Goal: Information Seeking & Learning: Learn about a topic

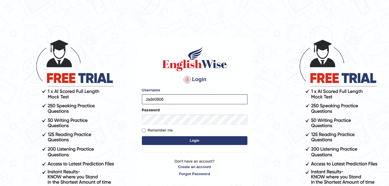
click at [198, 140] on button "Login" at bounding box center [194, 140] width 105 height 9
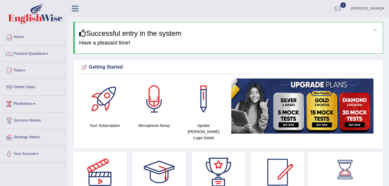
click at [45, 55] on link "Practice Questions" at bounding box center [33, 53] width 67 height 15
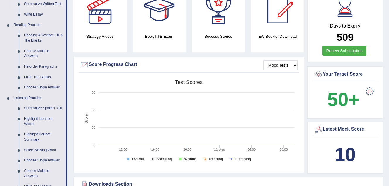
scroll to position [176, 0]
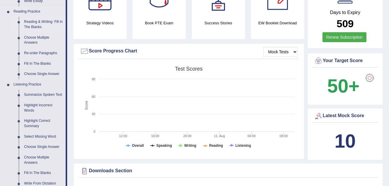
click at [30, 24] on link "Reading & Writing: Fill In The Blanks" at bounding box center [43, 25] width 44 height 16
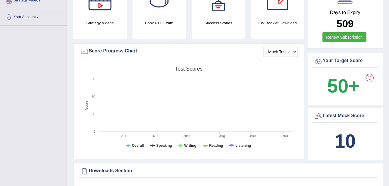
scroll to position [67, 0]
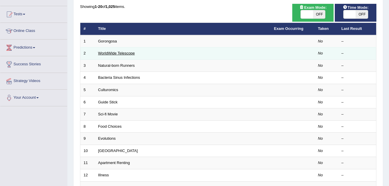
scroll to position [59, 0]
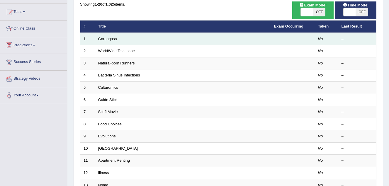
click at [132, 38] on td "Gorongosa" at bounding box center [183, 39] width 176 height 12
click at [107, 39] on link "Gorongosa" at bounding box center [107, 39] width 19 height 4
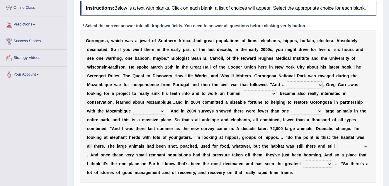
scroll to position [88, 0]
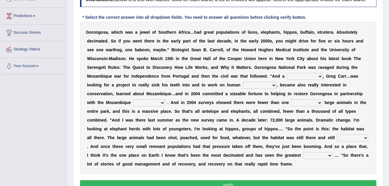
click at [287, 76] on select "passion solstice ballast philanthropist" at bounding box center [305, 76] width 36 height 7
select select "philanthropist"
click at [287, 73] on select "passion solstice ballast philanthropist" at bounding box center [305, 76] width 36 height 7
click at [242, 85] on select "negligence prevalence development malevolence" at bounding box center [259, 85] width 34 height 7
select select "negligence"
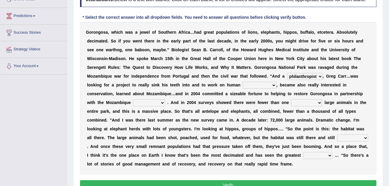
click at [242, 82] on select "negligence prevalence development malevolence" at bounding box center [259, 85] width 34 height 7
click at [165, 99] on select "parliament semanticist government journalist" at bounding box center [149, 102] width 32 height 7
select select "government"
click at [165, 99] on select "parliament semanticist government journalist" at bounding box center [149, 102] width 32 height 7
click at [291, 101] on select "deflowered embowered roundest thousand" at bounding box center [306, 102] width 31 height 7
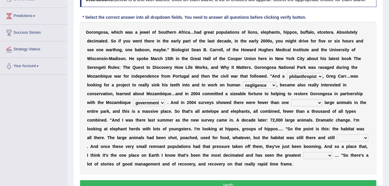
select select "roundest"
click at [291, 99] on select "deflowered embowered roundest thousand" at bounding box center [306, 102] width 31 height 7
click at [347, 134] on select "assertive incidental compulsive productive" at bounding box center [352, 137] width 31 height 7
select select "productive"
click at [337, 134] on select "assertive incidental compulsive productive" at bounding box center [352, 137] width 31 height 7
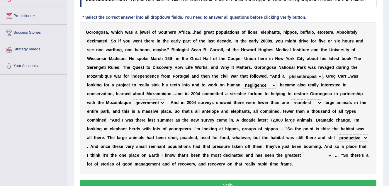
click at [303, 152] on select "recovery efficacy golly stumpy" at bounding box center [317, 155] width 29 height 7
select select "recovery"
click at [303, 152] on select "recovery efficacy golly stumpy" at bounding box center [317, 155] width 29 height 7
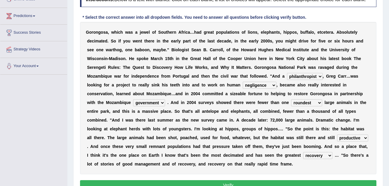
click at [236, 180] on button "Verify" at bounding box center [228, 185] width 296 height 10
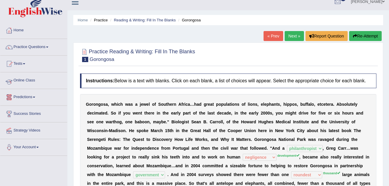
scroll to position [0, 0]
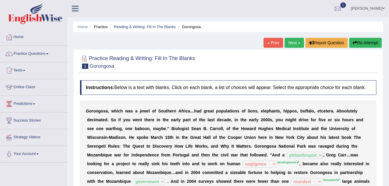
click at [37, 54] on link "Practice Questions" at bounding box center [33, 53] width 67 height 15
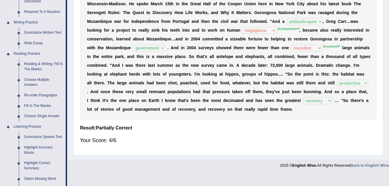
scroll to position [146, 0]
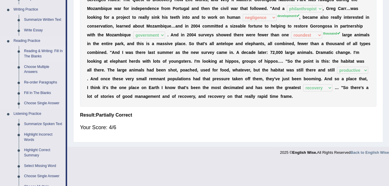
click at [43, 51] on link "Reading & Writing: Fill In The Blanks" at bounding box center [43, 54] width 44 height 16
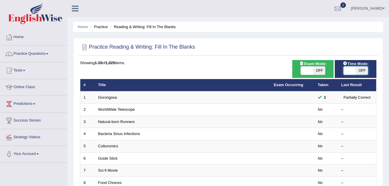
click at [349, 71] on span at bounding box center [349, 70] width 12 height 8
checkbox input "true"
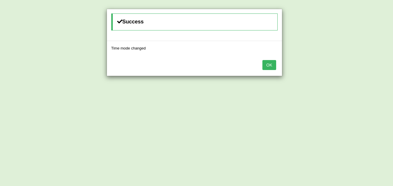
click at [267, 62] on button "OK" at bounding box center [268, 65] width 13 height 10
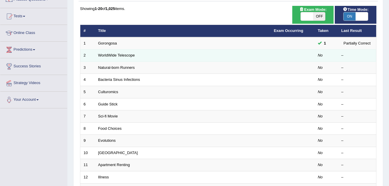
scroll to position [59, 0]
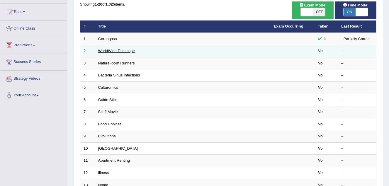
click at [131, 51] on link "WorldWide Telescope" at bounding box center [116, 51] width 37 height 4
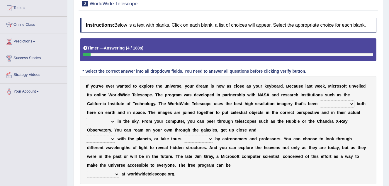
scroll to position [88, 0]
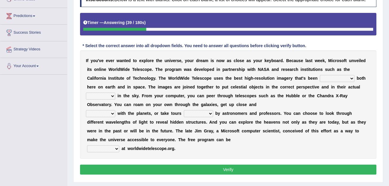
click at [319, 77] on select "degraded ascended remonstrated generated" at bounding box center [336, 78] width 35 height 7
select select "generated"
click at [319, 75] on select "degraded ascended remonstrated generated" at bounding box center [336, 78] width 35 height 7
click at [112, 96] on select "aspects parts conditions positions" at bounding box center [100, 96] width 29 height 7
select select "positions"
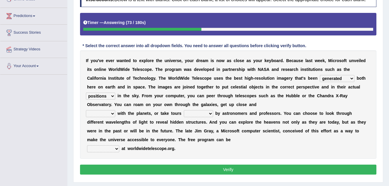
click at [86, 93] on select "aspects parts conditions positions" at bounding box center [100, 96] width 29 height 7
click at [113, 113] on select "personal individual apart polite" at bounding box center [100, 113] width 29 height 7
select select "apart"
click at [86, 110] on select "personal individual apart polite" at bounding box center [100, 113] width 29 height 7
click at [205, 114] on select "guide guided guiding to guide" at bounding box center [198, 113] width 29 height 7
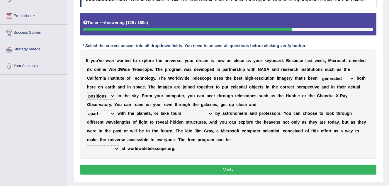
select select "guided"
click at [184, 110] on select "guide guided guiding to guide" at bounding box center [198, 113] width 29 height 7
click at [115, 148] on select "upheld downloaded loaded posted" at bounding box center [103, 148] width 32 height 7
select select "posted"
click at [87, 145] on select "upheld downloaded loaded posted" at bounding box center [103, 148] width 32 height 7
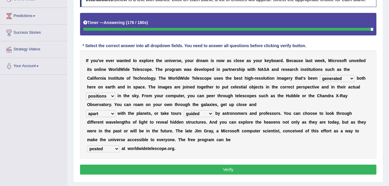
click at [177, 168] on button "Verify" at bounding box center [228, 170] width 296 height 10
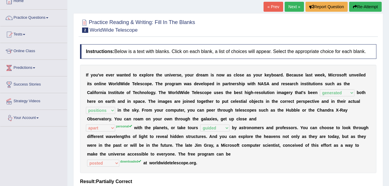
scroll to position [29, 0]
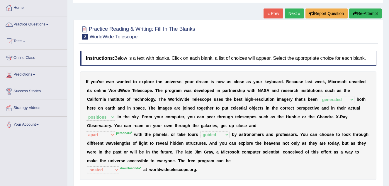
click at [291, 11] on link "Next »" at bounding box center [293, 13] width 19 height 10
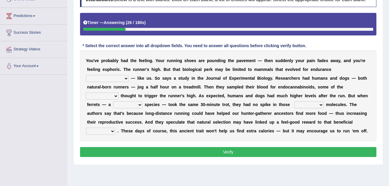
click at [129, 75] on select "[PERSON_NAME] personalize classifies exercise" at bounding box center [107, 78] width 43 height 7
select select "exercise"
click at [129, 75] on select "[PERSON_NAME] personalize classifies exercise" at bounding box center [107, 78] width 43 height 7
click at [118, 93] on select "almshouse turnarounds compounds foxhounds" at bounding box center [102, 96] width 33 height 7
select select "compounds"
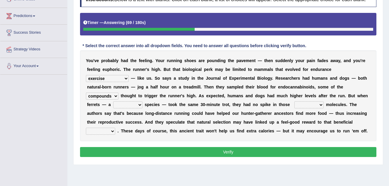
click at [118, 93] on select "almshouse turnarounds compounds foxhounds" at bounding box center [102, 96] width 33 height 7
click at [142, 101] on select "excellency merely faerie sedentary" at bounding box center [127, 104] width 29 height 7
select select "sedentary"
click at [142, 101] on select "excellency merely faerie sedentary" at bounding box center [127, 104] width 29 height 7
click at [294, 104] on select "groaned feel-good inchoate loaned" at bounding box center [308, 104] width 29 height 7
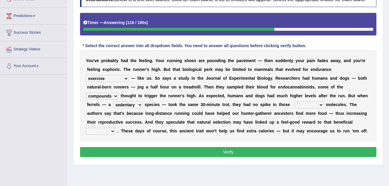
select select "groaned"
click at [294, 101] on select "groaned feel-good inchoate loaned" at bounding box center [308, 104] width 29 height 7
click at [115, 128] on select "wager exchanger behavior regulator" at bounding box center [100, 131] width 29 height 7
select select "behavior"
click at [115, 128] on select "wager exchanger behavior regulator" at bounding box center [100, 131] width 29 height 7
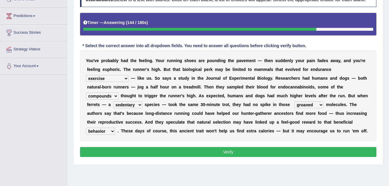
click at [230, 152] on button "Verify" at bounding box center [228, 152] width 296 height 10
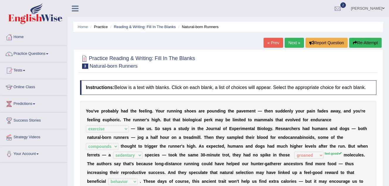
click at [292, 42] on link "Next »" at bounding box center [293, 43] width 19 height 10
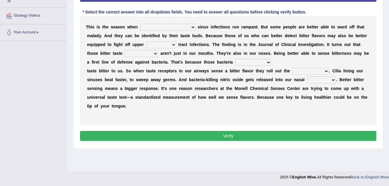
click at [163, 26] on select "conventicle atheist bacterial prissier" at bounding box center [167, 27] width 55 height 7
select select "bacterial"
click at [140, 24] on select "conventicle atheist bacterial prissier" at bounding box center [167, 27] width 55 height 7
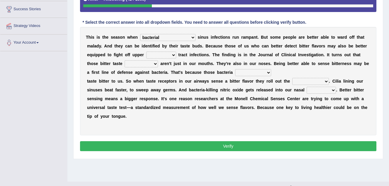
scroll to position [122, 0]
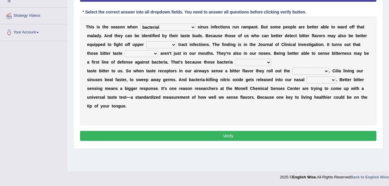
click at [146, 45] on select "faulty respiratory togae gawky" at bounding box center [161, 44] width 30 height 7
select select "respiratory"
click at [146, 41] on select "faulty respiratory togae gawky" at bounding box center [161, 44] width 30 height 7
click at [158, 50] on select "depressions dinners submissions receptors" at bounding box center [140, 53] width 33 height 7
select select "receptors"
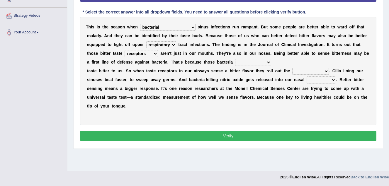
click at [158, 50] on select "depressions dinners submissions receptors" at bounding box center [140, 53] width 33 height 7
click at [235, 62] on select "purposelessly actually diagonally providently" at bounding box center [253, 62] width 36 height 7
select select "providently"
click at [235, 59] on select "purposelessly actually diagonally providently" at bounding box center [253, 62] width 36 height 7
click at [311, 71] on select "defenses contradictions chestnuts pelvis" at bounding box center [310, 71] width 37 height 7
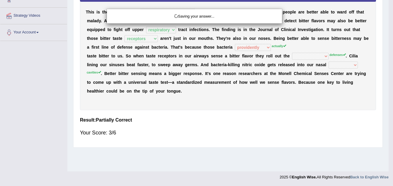
click at [295, 87] on div "Saving your answer..." at bounding box center [196, 93] width 393 height 186
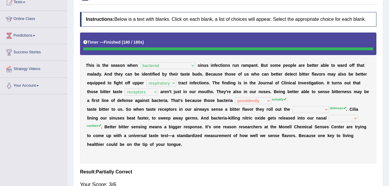
scroll to position [34, 0]
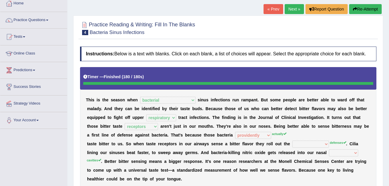
click at [294, 7] on link "Next »" at bounding box center [293, 9] width 19 height 10
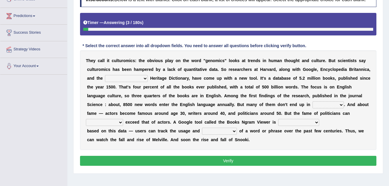
scroll to position [117, 0]
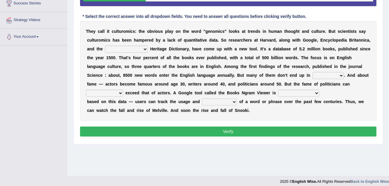
click at [121, 48] on select "Mettlesome Silicon Acetaminophen American" at bounding box center [126, 49] width 43 height 7
select select "American"
click at [105, 46] on select "Mettlesome Silicon Acetaminophen American" at bounding box center [126, 49] width 43 height 7
click at [312, 74] on select "veterinaries fairies dictionaries smithies" at bounding box center [327, 75] width 31 height 7
select select "dictionaries"
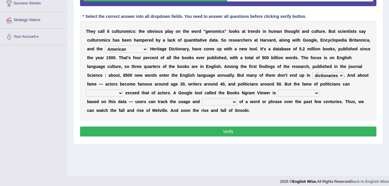
click at [312, 72] on select "veterinaries fairies dictionaries smithies" at bounding box center [327, 75] width 31 height 7
click at [123, 90] on select "intelligibly eventually venturesomely preferably" at bounding box center [104, 93] width 37 height 7
select select "intelligibly"
click at [123, 90] on select "intelligibly eventually venturesomely preferably" at bounding box center [104, 93] width 37 height 7
click at [278, 92] on select "nonoccupational nonbreakable trainable available" at bounding box center [298, 93] width 41 height 7
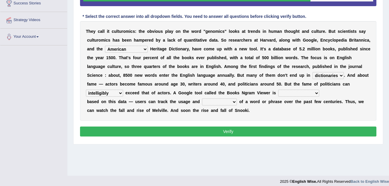
select select "nonbreakable"
click at [278, 90] on select "nonoccupational nonbreakable trainable available" at bounding box center [298, 93] width 41 height 7
click at [223, 100] on select "frequency derisory drearily inappreciably" at bounding box center [219, 101] width 35 height 7
select select "frequency"
click at [202, 98] on select "frequency derisory drearily inappreciably" at bounding box center [219, 101] width 35 height 7
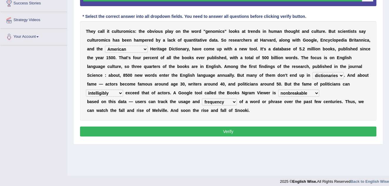
click at [240, 129] on button "Verify" at bounding box center [228, 132] width 296 height 10
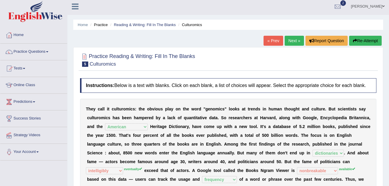
scroll to position [0, 0]
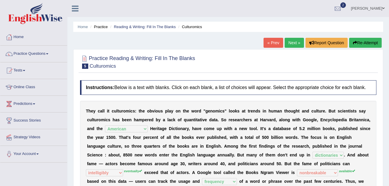
click at [295, 41] on link "Next »" at bounding box center [293, 43] width 19 height 10
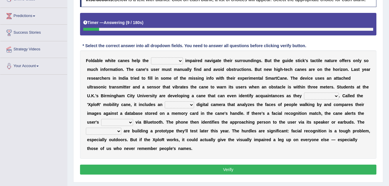
click at [175, 60] on select "felicity insensitivity visually malleability" at bounding box center [167, 60] width 32 height 7
select select "visually"
click at [151, 57] on select "felicity insensitivity visually malleability" at bounding box center [167, 60] width 32 height 7
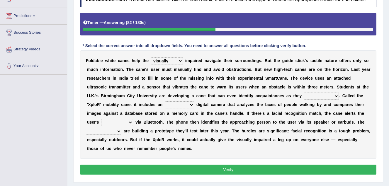
click at [304, 96] on select "likelihood throat northernmost approach" at bounding box center [321, 96] width 35 height 7
select select "approach"
click at [304, 93] on select "likelihood throat northernmost approach" at bounding box center [321, 96] width 35 height 7
click at [165, 104] on select "untested embedded deadest skinhead" at bounding box center [179, 104] width 29 height 7
select select "skinhead"
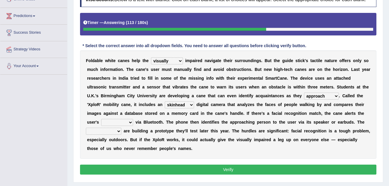
click at [165, 101] on select "untested embedded deadest skinhead" at bounding box center [179, 104] width 29 height 7
click at [133, 119] on select "waterborne alone smartphone postpone" at bounding box center [117, 122] width 32 height 7
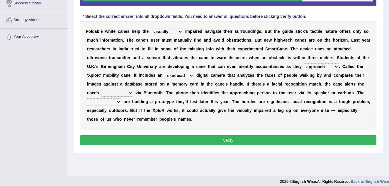
click at [133, 90] on select "waterborne alone smartphone postpone" at bounding box center [117, 93] width 32 height 7
select select "smartphone"
click at [133, 90] on select "waterborne alone smartphone postpone" at bounding box center [117, 93] width 32 height 7
click at [121, 98] on select "jurisprudence bootless students jukebox" at bounding box center [103, 101] width 35 height 7
select select "students"
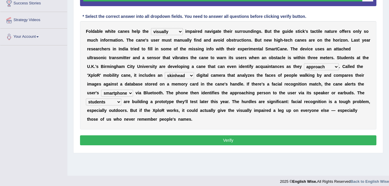
click at [121, 98] on select "jurisprudence bootless students jukebox" at bounding box center [103, 101] width 35 height 7
click at [250, 135] on button "Verify" at bounding box center [228, 140] width 296 height 10
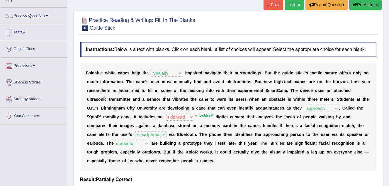
scroll to position [29, 0]
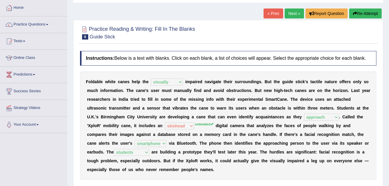
click at [288, 13] on link "Next »" at bounding box center [293, 13] width 19 height 10
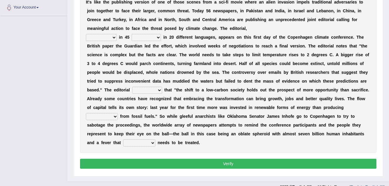
scroll to position [117, 0]
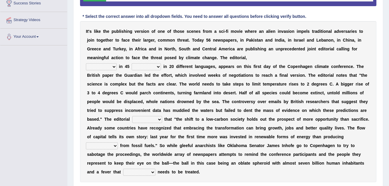
click at [112, 66] on select "published publicized burnished transmitted" at bounding box center [101, 66] width 31 height 7
select select "published"
click at [86, 63] on select "published publicized burnished transmitted" at bounding box center [101, 66] width 31 height 7
click at [157, 65] on select "clans countries continents terraces" at bounding box center [145, 66] width 29 height 7
select select "countries"
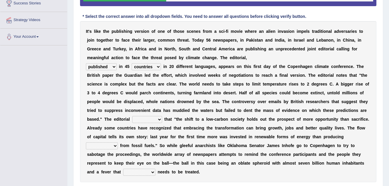
click at [131, 63] on select "clans countries continents terraces" at bounding box center [145, 66] width 29 height 7
click at [162, 116] on select "modified protested recognized declined" at bounding box center [147, 119] width 30 height 7
select select "protested"
click at [162, 116] on select "modified protested recognized declined" at bounding box center [147, 119] width 30 height 7
click at [118, 142] on select "electricity indivisibility negativity significance" at bounding box center [102, 145] width 32 height 7
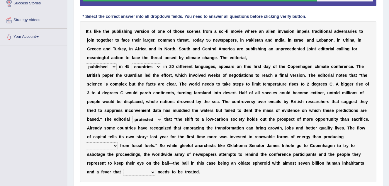
select select "electricity"
click at [118, 142] on select "electricity indivisibility negativity significance" at bounding box center [102, 145] width 32 height 7
click at [155, 169] on select "solicitously desperately ephemerally peripherally" at bounding box center [139, 172] width 32 height 7
select select "desperately"
click at [155, 169] on select "solicitously desperately ephemerally peripherally" at bounding box center [139, 172] width 32 height 7
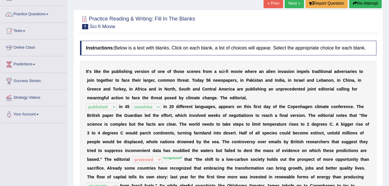
scroll to position [29, 0]
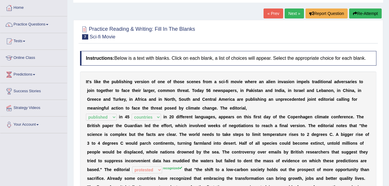
click at [295, 12] on link "Next »" at bounding box center [293, 13] width 19 height 10
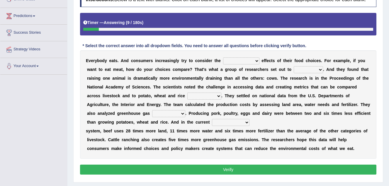
click at [245, 60] on select "spiritual economic environmental material" at bounding box center [241, 60] width 36 height 7
select select "environmental"
click at [223, 57] on select "spiritual economic environmental material" at bounding box center [241, 60] width 36 height 7
click at [293, 68] on select "exemplify squander discover purchase" at bounding box center [307, 69] width 29 height 7
select select "discover"
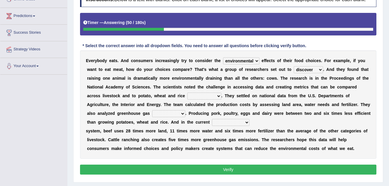
click at [293, 66] on select "exemplify squander discover purchase" at bounding box center [307, 69] width 29 height 7
click at [187, 95] on select "production corruption consumption inventory" at bounding box center [204, 96] width 34 height 7
select select "production"
click at [187, 93] on select "production corruption consumption inventory" at bounding box center [204, 96] width 34 height 7
click at [185, 110] on select "conjectures manufacture emissions purification" at bounding box center [168, 113] width 33 height 7
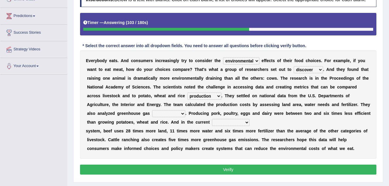
select select "emissions"
click at [185, 110] on select "conjectures manufacture emissions purification" at bounding box center [168, 113] width 33 height 7
click at [212, 121] on select "agricultural impalpable ungrammatical terminal" at bounding box center [230, 122] width 37 height 7
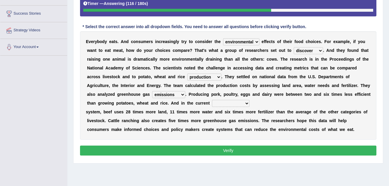
scroll to position [117, 0]
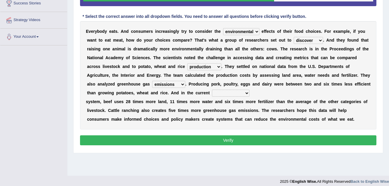
click at [212, 93] on select "agricultural impalpable ungrammatical terminal" at bounding box center [230, 93] width 37 height 7
select select "agricultural"
click at [212, 90] on select "agricultural impalpable ungrammatical terminal" at bounding box center [230, 93] width 37 height 7
click at [230, 143] on button "Verify" at bounding box center [228, 140] width 296 height 10
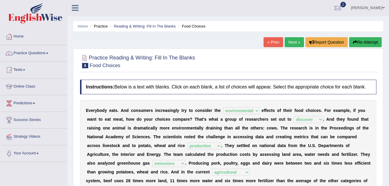
scroll to position [0, 0]
